Goal: Task Accomplishment & Management: Manage account settings

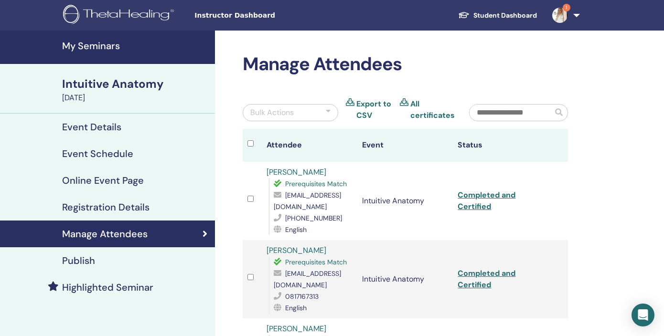
click at [116, 149] on h4 "Event Schedule" at bounding box center [97, 153] width 71 height 11
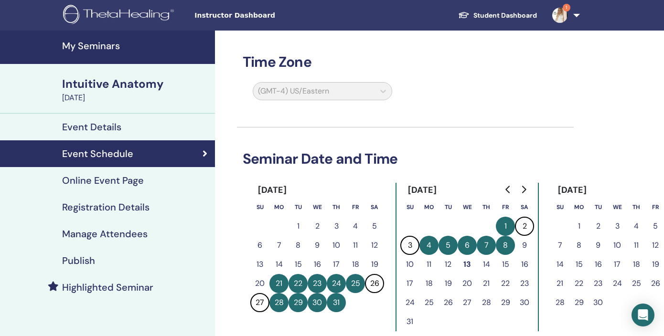
click at [95, 48] on h4 "My Seminars" at bounding box center [135, 45] width 147 height 11
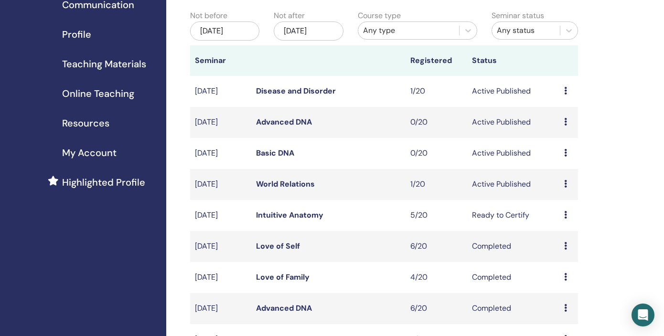
scroll to position [100, 0]
click at [563, 91] on td "Preview Edit Attendees Cancel" at bounding box center [568, 90] width 19 height 31
click at [566, 90] on icon at bounding box center [565, 90] width 3 height 8
click at [419, 89] on td "1/20" at bounding box center [436, 90] width 62 height 31
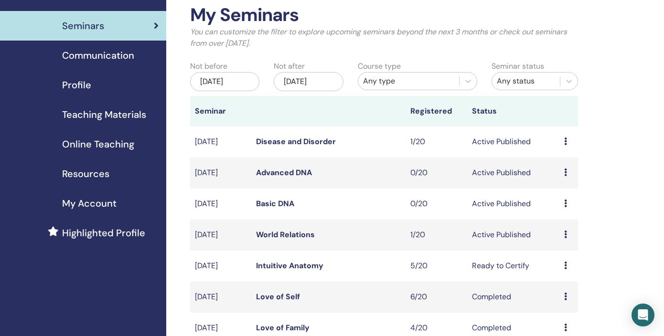
scroll to position [49, 0]
click at [564, 140] on icon at bounding box center [565, 142] width 3 height 8
click at [566, 179] on link "Attendees" at bounding box center [562, 176] width 36 height 10
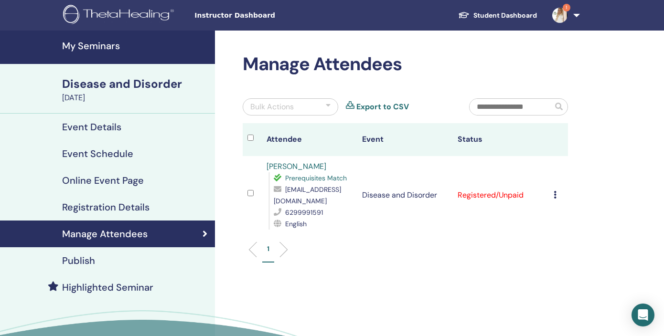
click at [114, 85] on div "Disease and Disorder" at bounding box center [135, 84] width 147 height 16
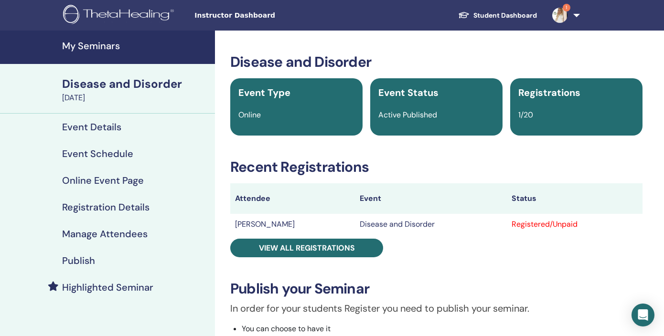
click at [125, 88] on div "Disease and Disorder" at bounding box center [135, 84] width 147 height 16
click at [137, 128] on div "Event Details" at bounding box center [108, 126] width 200 height 11
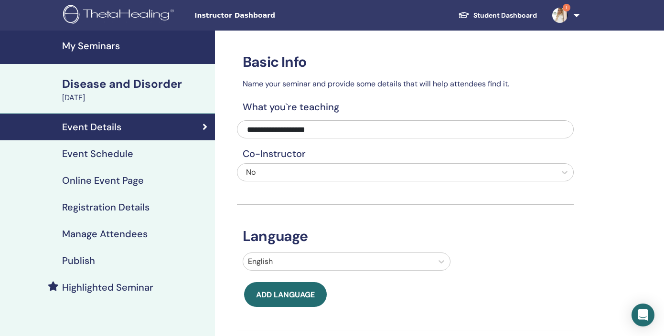
click at [130, 155] on h4 "Event Schedule" at bounding box center [97, 153] width 71 height 11
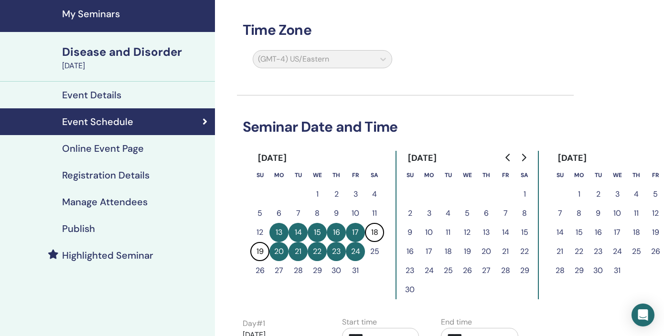
scroll to position [28, 0]
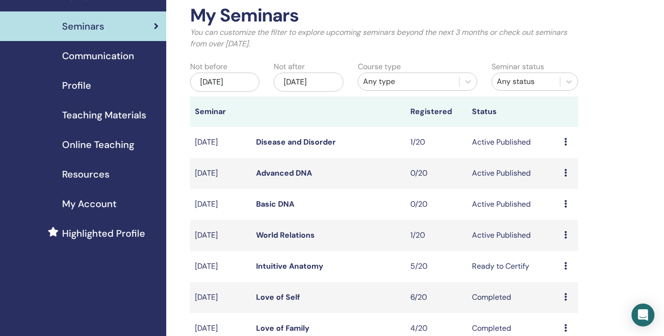
scroll to position [49, 0]
click at [563, 234] on td "Preview Edit Attendees Cancel" at bounding box center [568, 235] width 19 height 31
click at [566, 234] on icon at bounding box center [565, 235] width 3 height 8
click at [568, 271] on link "Attendees" at bounding box center [565, 271] width 36 height 10
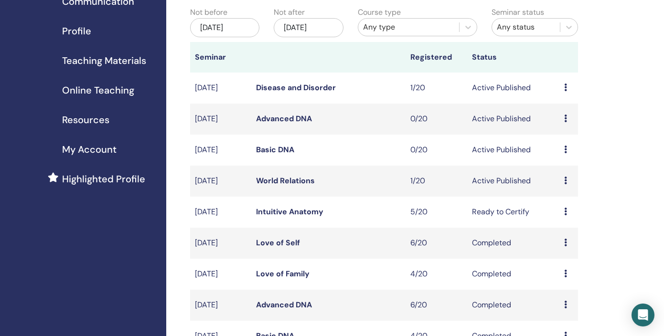
scroll to position [108, 0]
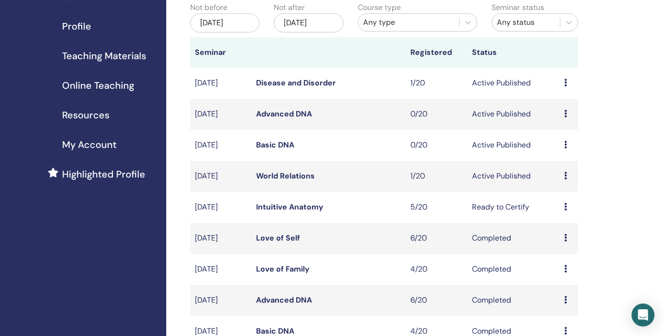
click at [566, 83] on icon at bounding box center [565, 83] width 3 height 8
click at [563, 118] on link "Attendees" at bounding box center [565, 119] width 36 height 10
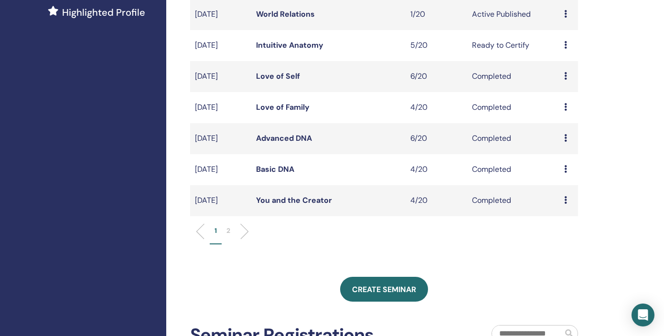
scroll to position [418, 0]
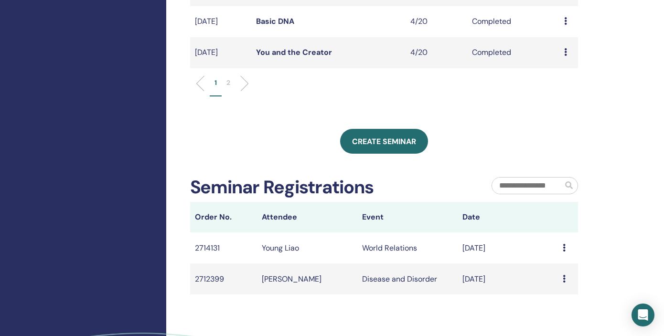
click at [245, 83] on li at bounding box center [241, 83] width 16 height 16
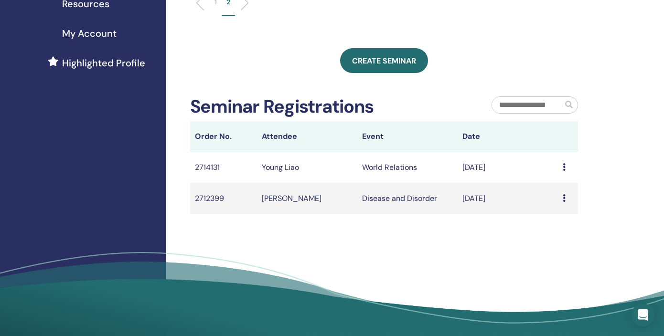
scroll to position [209, 0]
